Goal: Task Accomplishment & Management: Manage account settings

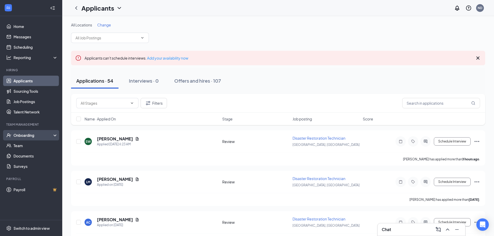
click at [28, 136] on div "Onboarding" at bounding box center [33, 135] width 40 height 5
click at [23, 136] on div "Onboarding" at bounding box center [33, 135] width 40 height 5
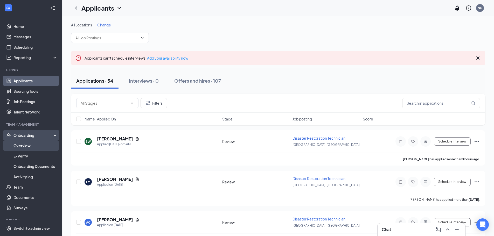
click at [29, 147] on link "Overview" at bounding box center [35, 146] width 44 height 10
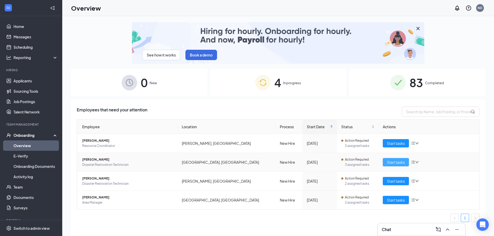
click at [384, 164] on button "Start tasks" at bounding box center [396, 162] width 26 height 8
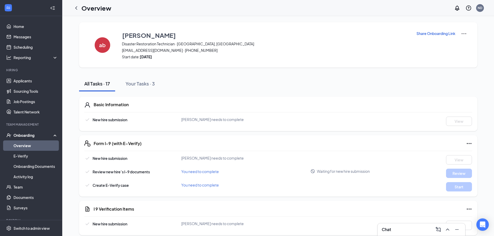
click at [434, 34] on p "Share Onboarding Link" at bounding box center [435, 33] width 39 height 5
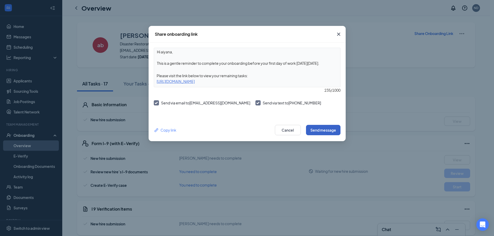
click at [333, 132] on button "Send message" at bounding box center [323, 130] width 34 height 10
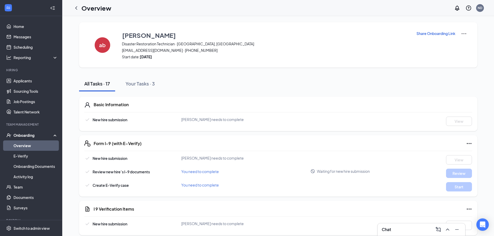
click at [95, 13] on div "Overview" at bounding box center [91, 8] width 40 height 10
click at [79, 9] on div at bounding box center [76, 8] width 10 height 10
click at [77, 8] on icon "ChevronLeft" at bounding box center [76, 8] width 6 height 6
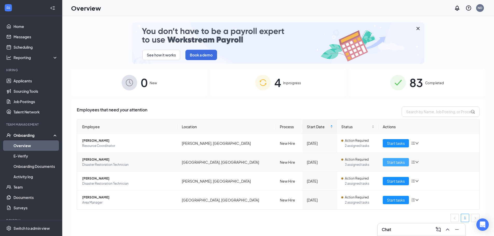
click at [399, 163] on span "Start tasks" at bounding box center [396, 162] width 18 height 6
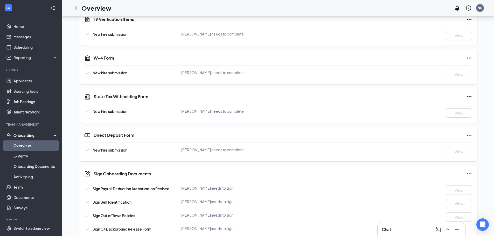
scroll to position [268, 0]
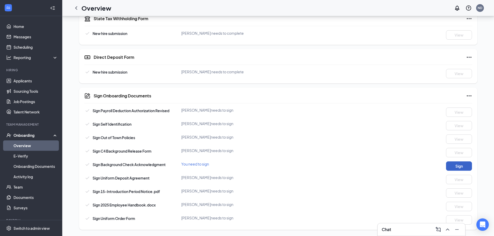
click at [448, 169] on button "Sign" at bounding box center [459, 166] width 26 height 9
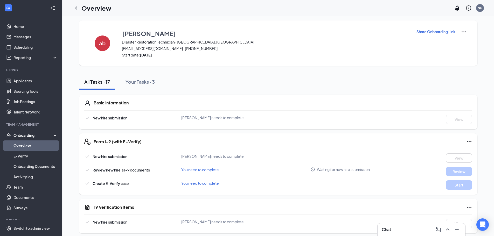
scroll to position [0, 0]
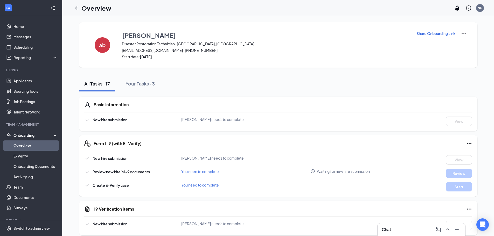
click at [23, 145] on link "Overview" at bounding box center [35, 146] width 44 height 10
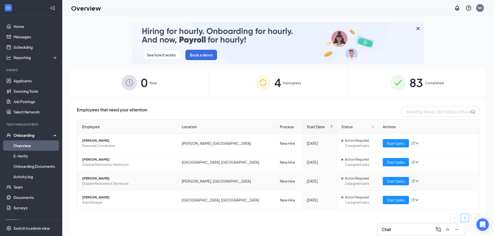
click at [88, 179] on span "[PERSON_NAME]" at bounding box center [127, 178] width 91 height 5
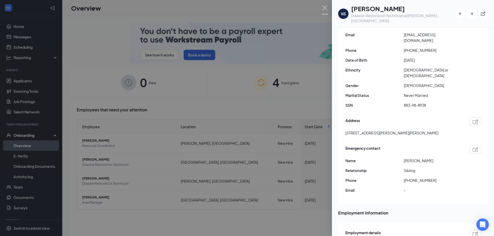
scroll to position [78, 0]
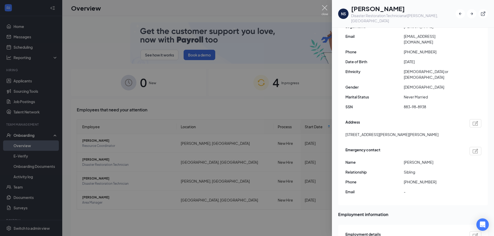
click at [323, 9] on img at bounding box center [325, 10] width 6 height 10
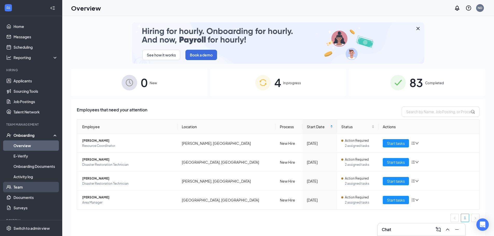
click at [22, 187] on link "Team" at bounding box center [35, 187] width 44 height 10
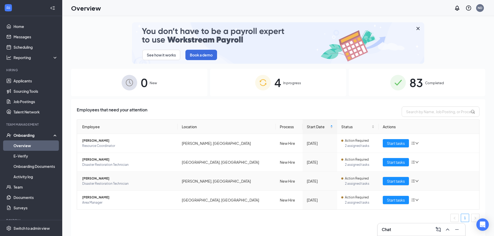
click at [94, 178] on span "[PERSON_NAME]" at bounding box center [127, 178] width 91 height 5
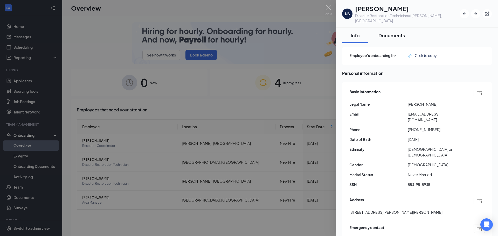
click at [388, 32] on div "Documents" at bounding box center [391, 35] width 26 height 6
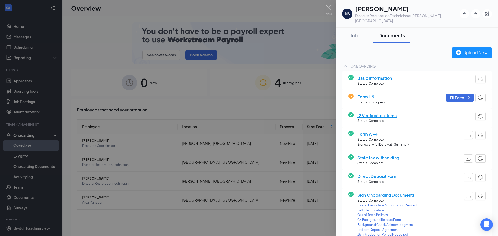
click at [373, 75] on span "Basic Information" at bounding box center [374, 78] width 34 height 6
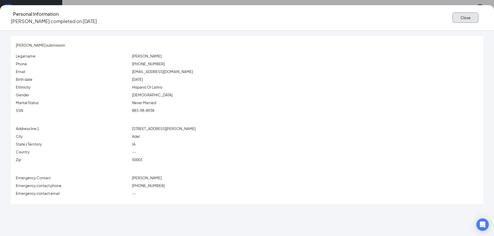
click at [452, 15] on button "Close" at bounding box center [465, 17] width 26 height 10
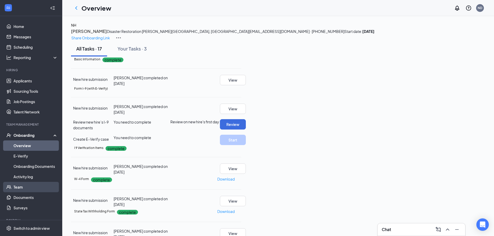
click at [20, 186] on link "Team" at bounding box center [35, 187] width 44 height 10
